Goal: Transaction & Acquisition: Purchase product/service

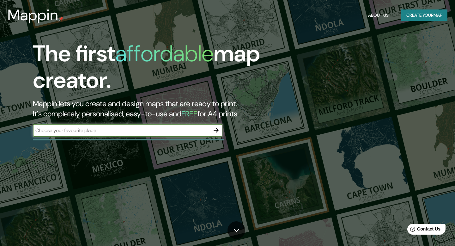
click at [74, 132] on input "text" at bounding box center [121, 130] width 177 height 7
type input "[GEOGRAPHIC_DATA], [GEOGRAPHIC_DATA]"
click at [216, 130] on icon "button" at bounding box center [216, 130] width 8 height 8
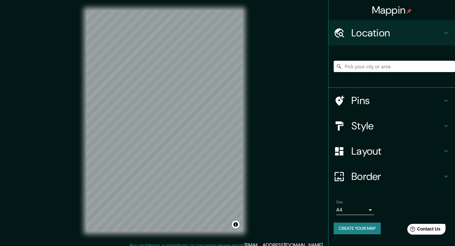
click at [374, 68] on input "Pick your city or area" at bounding box center [394, 66] width 121 height 11
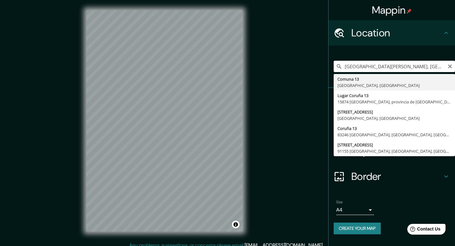
type input "Comuna 13, [GEOGRAPHIC_DATA], [GEOGRAPHIC_DATA]"
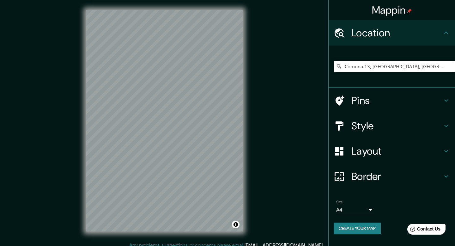
click at [444, 123] on icon at bounding box center [446, 126] width 8 height 8
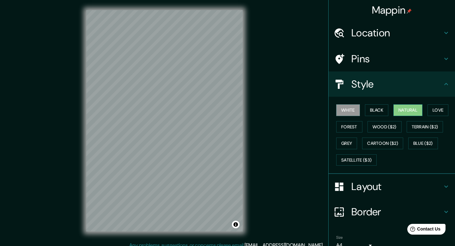
click at [407, 110] on button "Natural" at bounding box center [407, 110] width 29 height 12
click at [437, 110] on button "Love" at bounding box center [437, 110] width 21 height 12
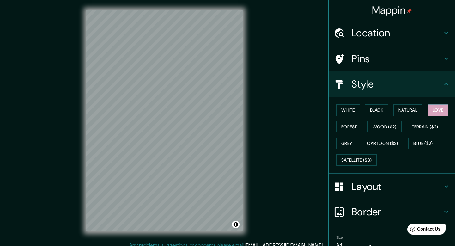
click at [443, 190] on icon at bounding box center [446, 187] width 8 height 8
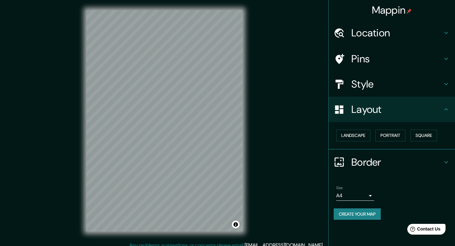
click at [362, 196] on body "Mappin Location Comuna 13, [GEOGRAPHIC_DATA], [GEOGRAPHIC_DATA] Pins Style Layo…" at bounding box center [227, 123] width 455 height 246
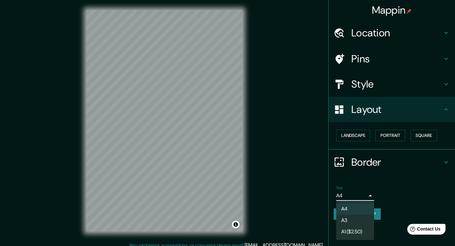
click at [354, 222] on li "A3" at bounding box center [355, 220] width 38 height 11
type input "a4"
click at [372, 215] on button "Create your map" at bounding box center [357, 214] width 47 height 12
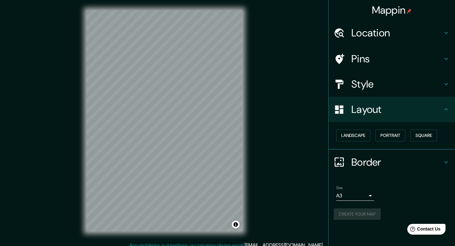
scroll to position [6, 0]
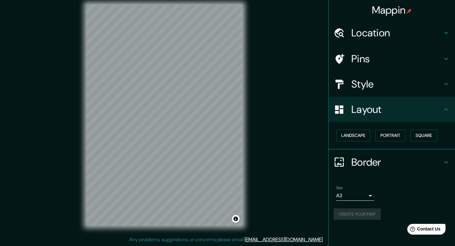
click at [383, 166] on h4 "Border" at bounding box center [396, 162] width 91 height 13
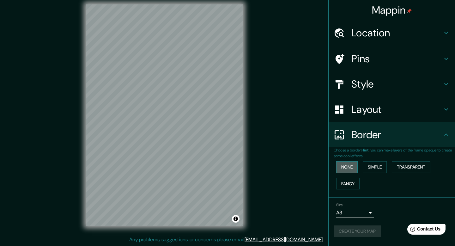
click at [348, 165] on button "None" at bounding box center [346, 167] width 21 height 12
click at [447, 136] on icon at bounding box center [446, 135] width 8 height 8
click at [442, 110] on h4 "Layout" at bounding box center [396, 109] width 91 height 13
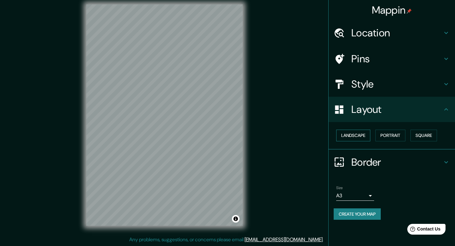
click at [354, 137] on button "Landscape" at bounding box center [353, 136] width 34 height 12
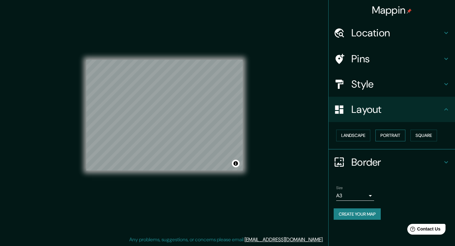
click at [387, 136] on button "Portrait" at bounding box center [390, 136] width 30 height 12
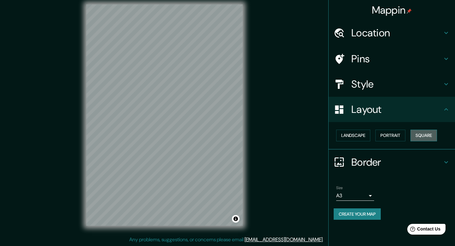
click at [434, 136] on button "Square" at bounding box center [423, 136] width 27 height 12
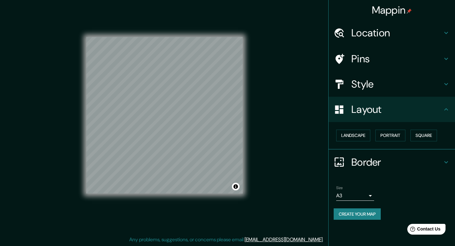
click at [272, 121] on div "Mappin Location Comuna 13, [GEOGRAPHIC_DATA], [GEOGRAPHIC_DATA] Pins Style Layo…" at bounding box center [227, 119] width 455 height 251
click at [394, 135] on button "Portrait" at bounding box center [390, 136] width 30 height 12
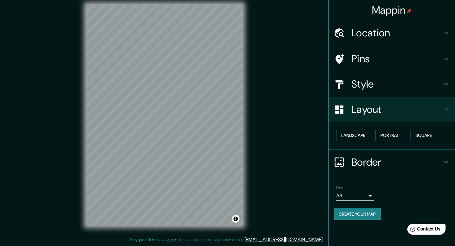
click at [446, 109] on icon at bounding box center [446, 110] width 8 height 8
click at [446, 90] on div "Style" at bounding box center [392, 83] width 126 height 25
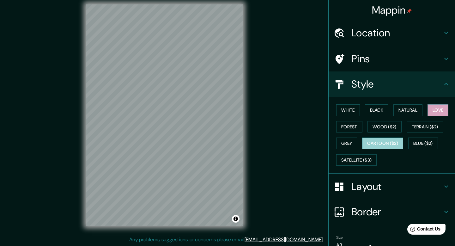
click at [374, 143] on button "Cartoon ($2)" at bounding box center [382, 143] width 41 height 12
click at [431, 140] on button "Blue ($2)" at bounding box center [423, 143] width 30 height 12
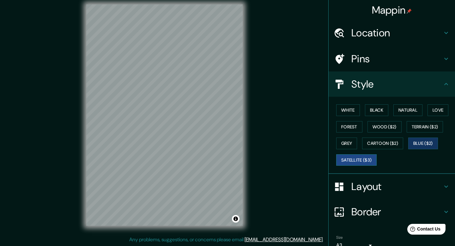
click at [357, 161] on button "Satellite ($3)" at bounding box center [356, 160] width 40 height 12
click at [350, 110] on button "White" at bounding box center [348, 110] width 24 height 12
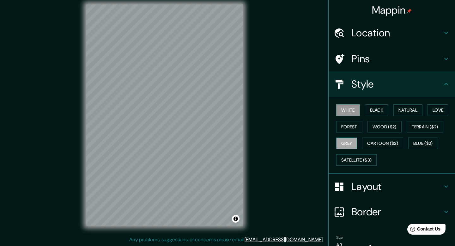
click at [347, 144] on button "Grey" at bounding box center [346, 143] width 21 height 12
click at [380, 125] on button "Wood ($2)" at bounding box center [384, 127] width 34 height 12
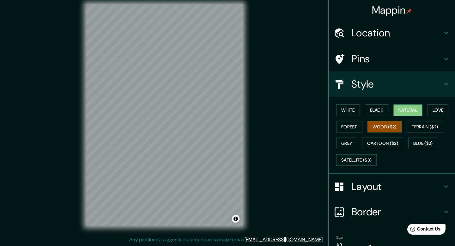
click at [405, 110] on button "Natural" at bounding box center [407, 110] width 29 height 12
click at [389, 109] on button "Black" at bounding box center [377, 110] width 24 height 12
click at [381, 125] on button "Wood ($2)" at bounding box center [384, 127] width 34 height 12
click at [353, 124] on button "Forest" at bounding box center [349, 127] width 26 height 12
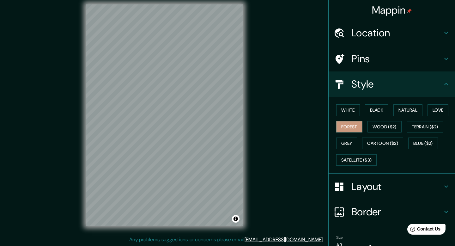
click at [416, 120] on div "White Black Natural Love Forest Wood ($2) Terrain ($2) Grey Cartoon ($2) Blue (…" at bounding box center [394, 135] width 121 height 66
click at [416, 123] on button "Terrain ($2)" at bounding box center [425, 127] width 37 height 12
click at [441, 103] on div "White Black Natural Love Forest Wood ($2) Terrain ($2) Grey Cartoon ($2) Blue (…" at bounding box center [394, 135] width 121 height 66
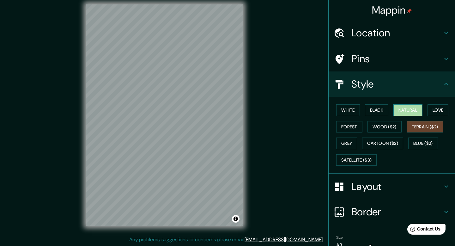
click at [419, 109] on button "Natural" at bounding box center [407, 110] width 29 height 12
click at [424, 146] on button "Blue ($2)" at bounding box center [423, 143] width 30 height 12
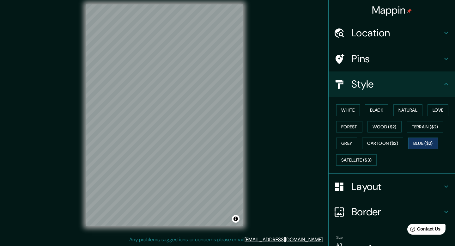
click at [442, 103] on div "White Black Natural Love Forest Wood ($2) Terrain ($2) Grey Cartoon ($2) Blue (…" at bounding box center [394, 135] width 121 height 66
click at [441, 108] on button "Love" at bounding box center [437, 110] width 21 height 12
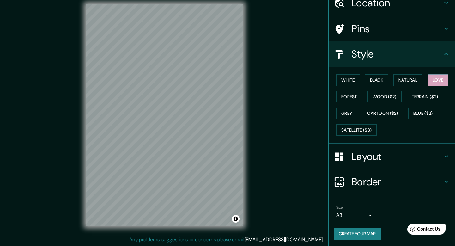
scroll to position [31, 0]
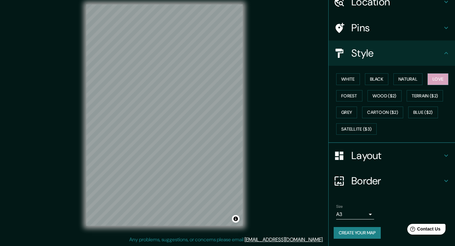
click at [353, 231] on button "Create your map" at bounding box center [357, 233] width 47 height 12
